Goal: Task Accomplishment & Management: Manage account settings

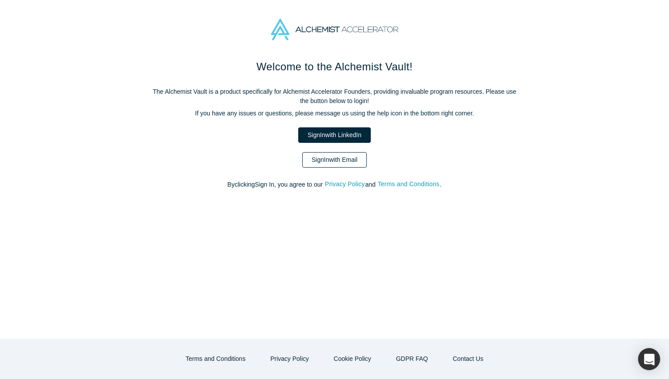
click at [336, 154] on link "Sign In with Email" at bounding box center [334, 159] width 65 height 15
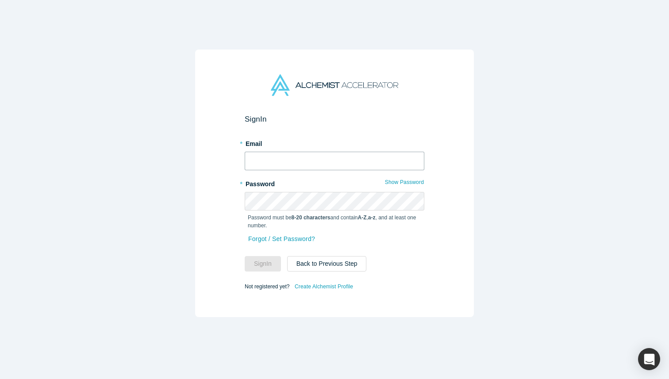
click at [336, 154] on input "text" at bounding box center [335, 161] width 180 height 19
type input "[EMAIL_ADDRESS][DOMAIN_NAME]"
click at [253, 264] on button "Sign In" at bounding box center [263, 263] width 36 height 15
